Goal: Transaction & Acquisition: Download file/media

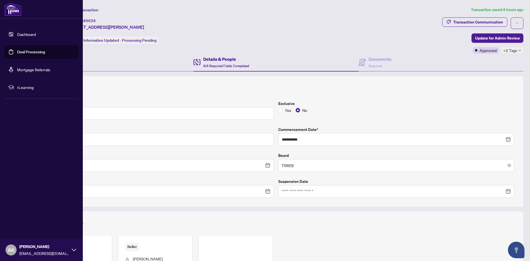
click at [18, 51] on link "Deal Processing" at bounding box center [31, 51] width 28 height 5
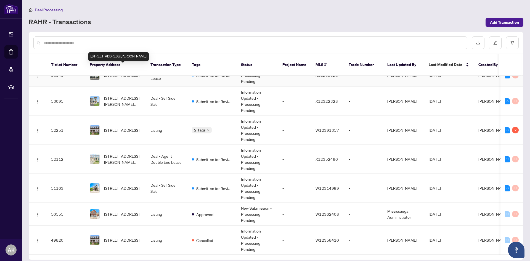
scroll to position [83, 0]
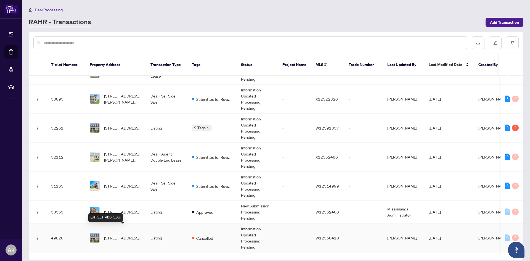
drag, startPoint x: 138, startPoint y: 225, endPoint x: 133, endPoint y: 227, distance: 4.9
click at [133, 235] on span "[STREET_ADDRESS]" at bounding box center [121, 238] width 35 height 6
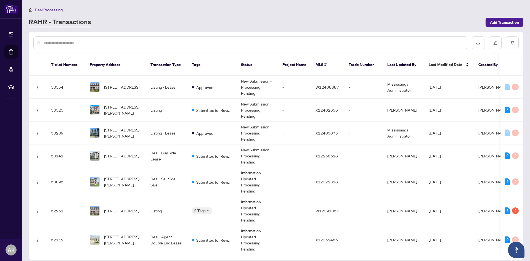
click at [326, 45] on input "text" at bounding box center [253, 43] width 419 height 6
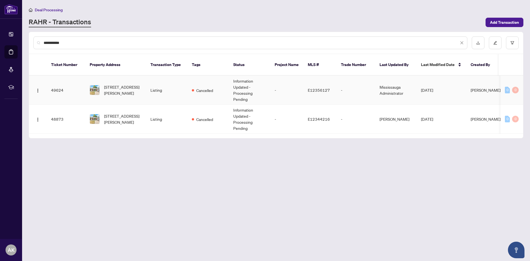
type input "**********"
click at [174, 87] on td "Listing" at bounding box center [166, 90] width 41 height 29
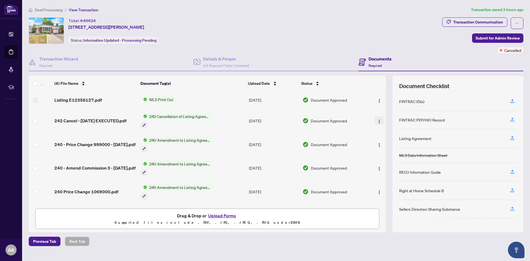
click at [378, 123] on img "button" at bounding box center [379, 121] width 4 height 4
click at [387, 149] on span "Download" at bounding box center [404, 149] width 53 height 6
